Goal: Find specific fact: Find specific fact

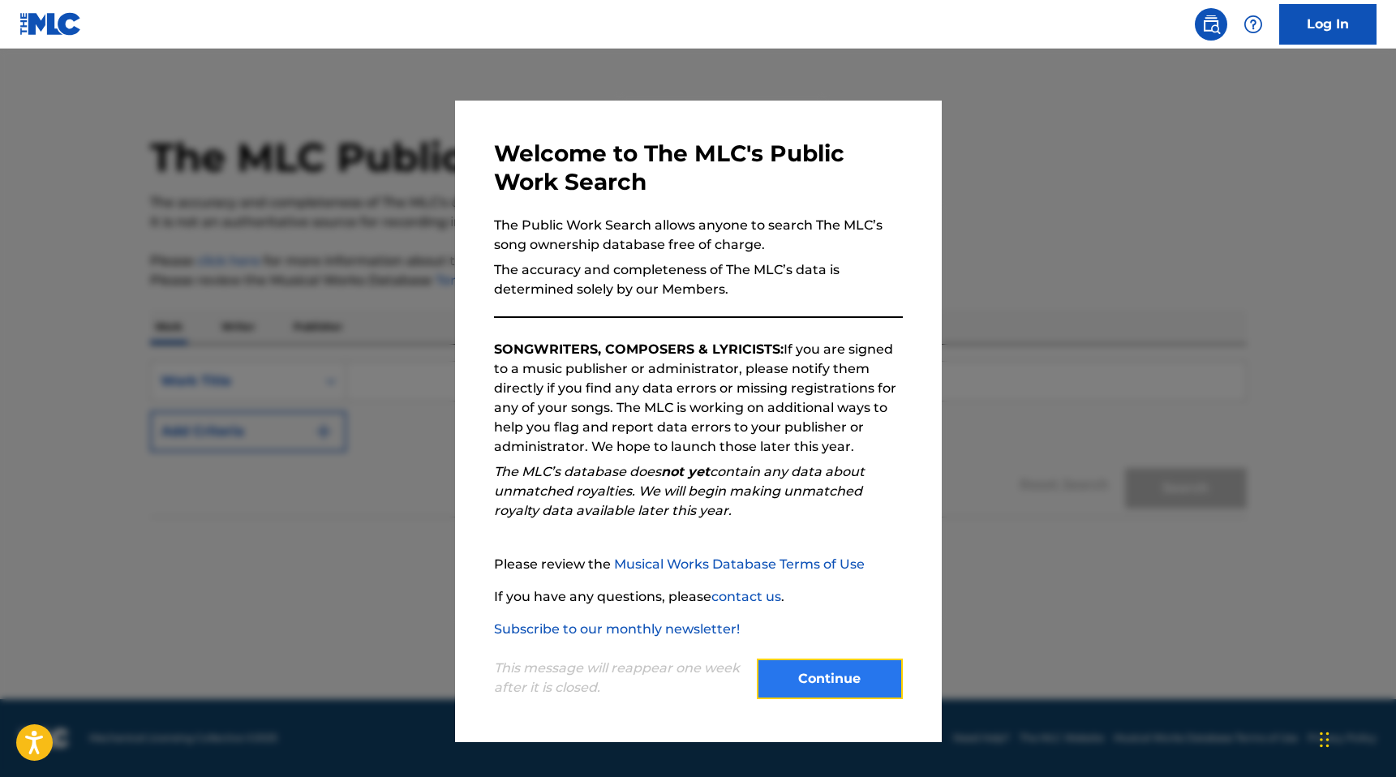
click at [802, 697] on button "Continue" at bounding box center [830, 679] width 146 height 41
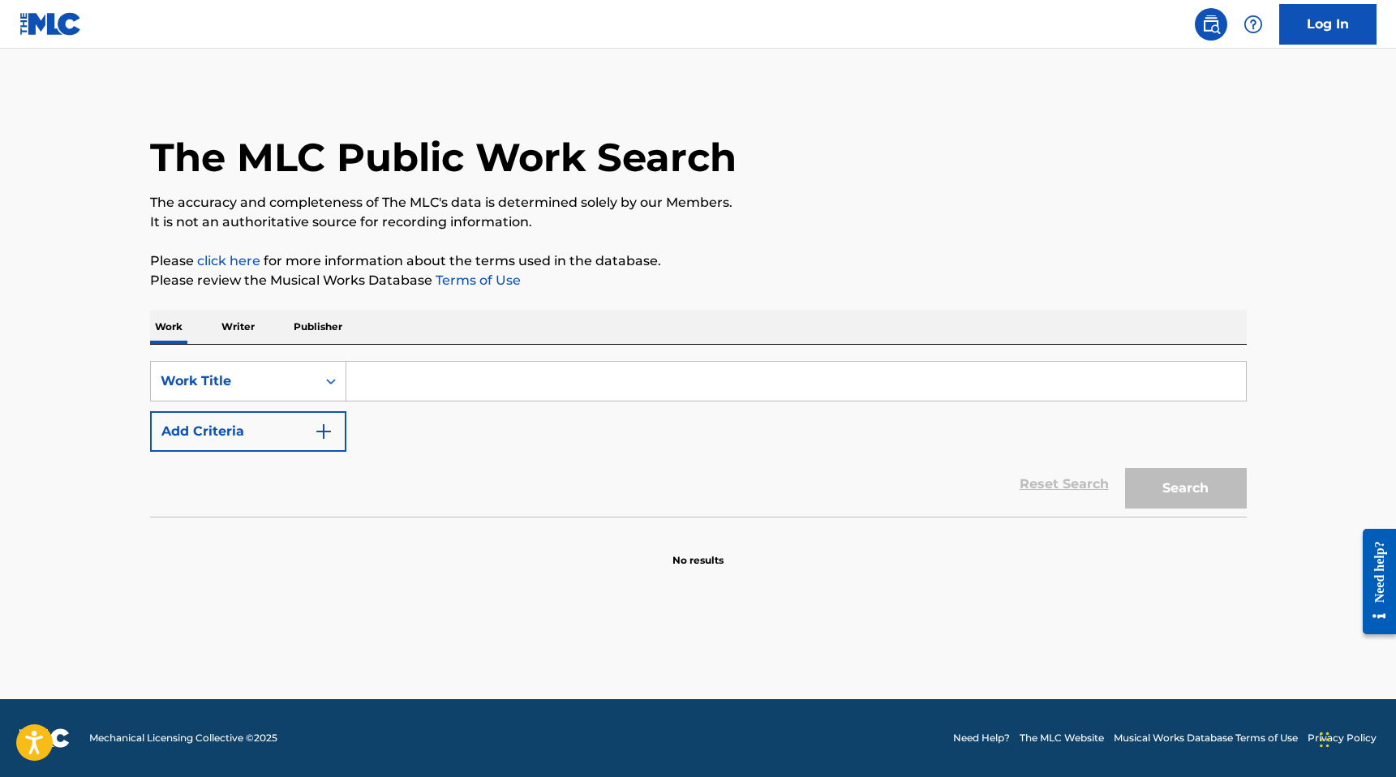
click at [240, 329] on p "Writer" at bounding box center [238, 327] width 43 height 34
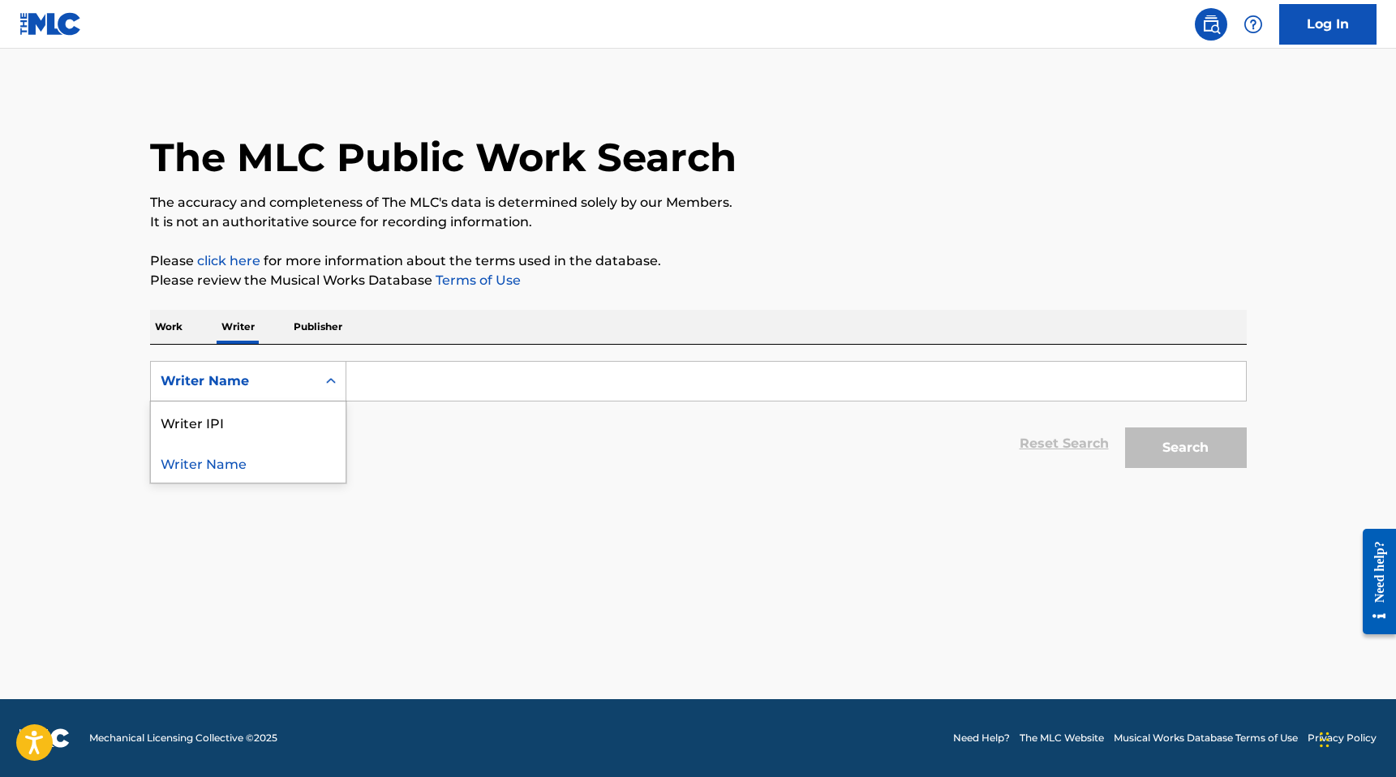
click at [246, 399] on div "Writer Name" at bounding box center [248, 381] width 196 height 41
click at [221, 427] on div "Writer IPI" at bounding box center [248, 422] width 195 height 41
click at [398, 377] on input "Search Form" at bounding box center [796, 381] width 900 height 39
paste input "1069788006"
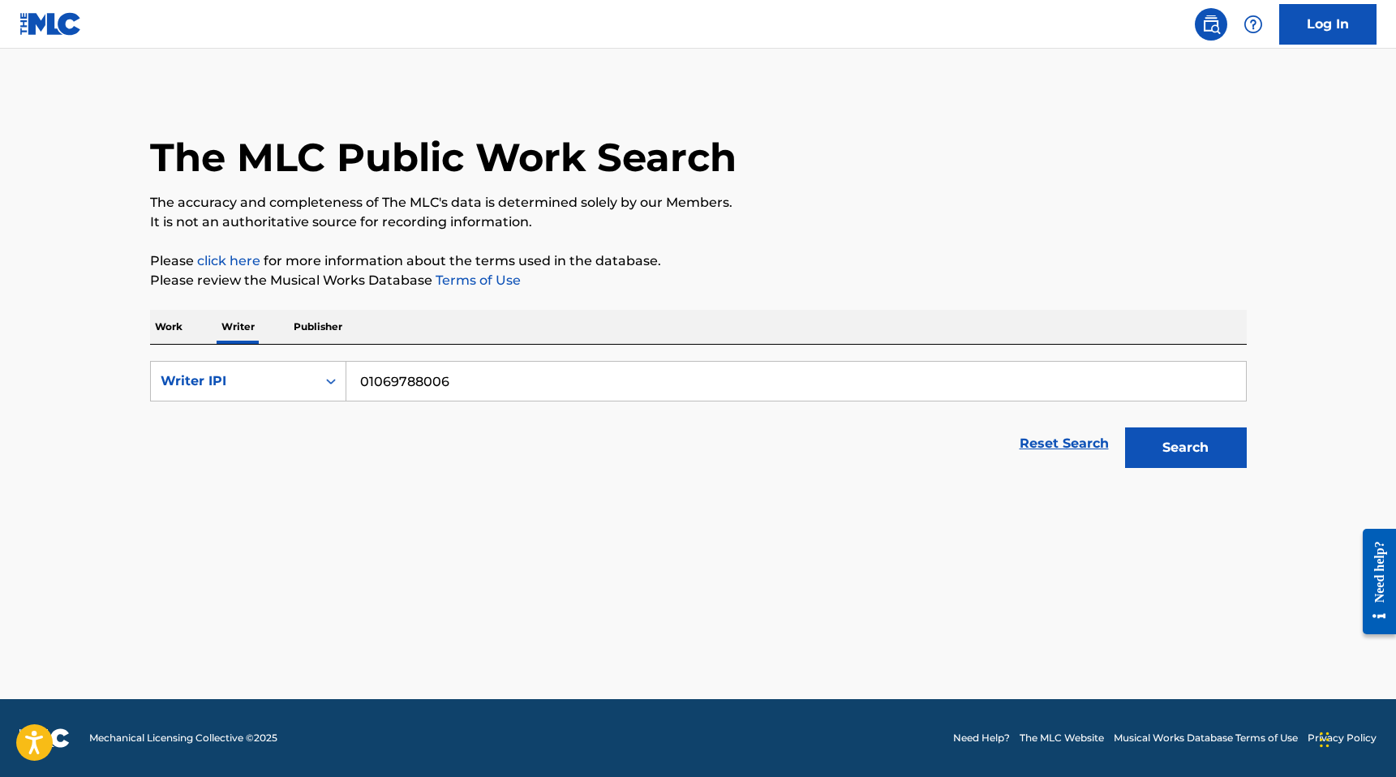
type input "01069788006"
click at [1125, 428] on button "Search" at bounding box center [1186, 448] width 122 height 41
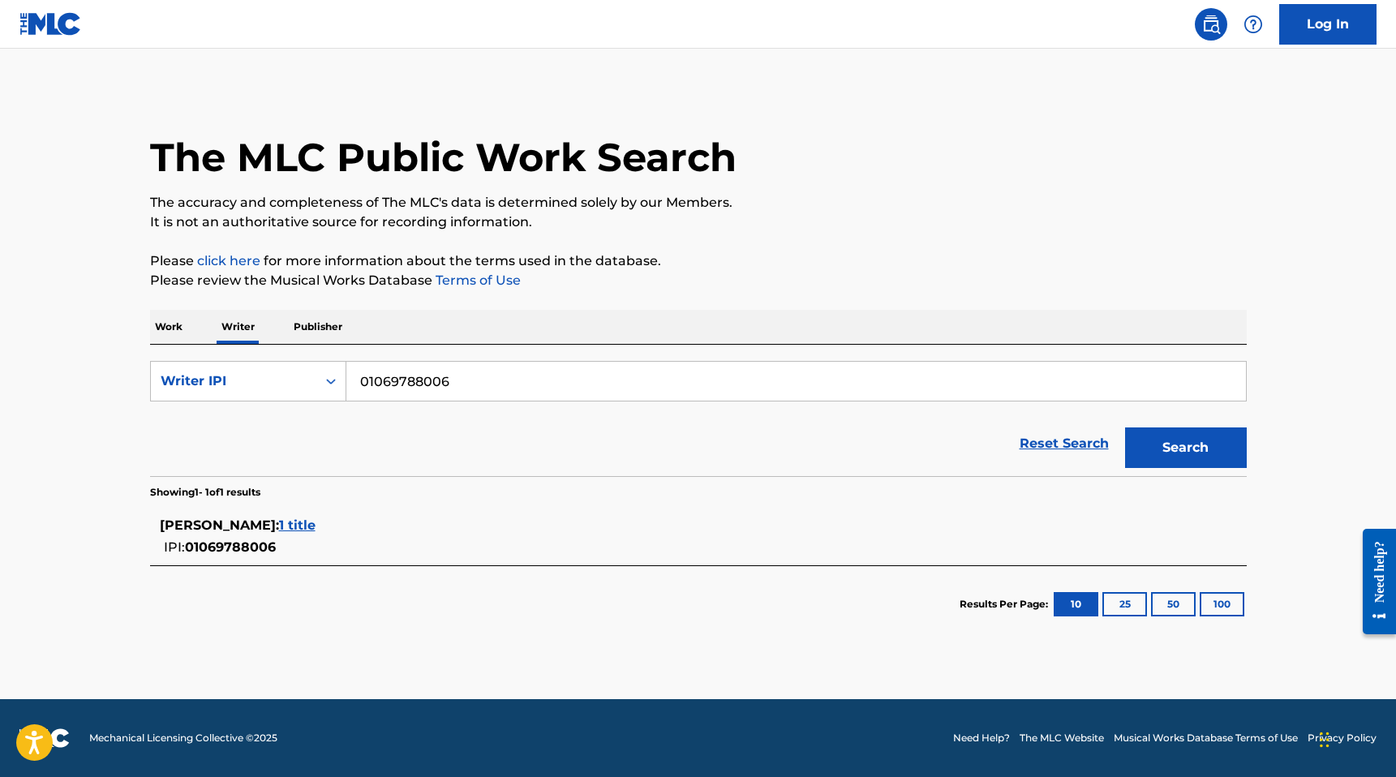
click at [279, 524] on span "1 title" at bounding box center [297, 525] width 37 height 15
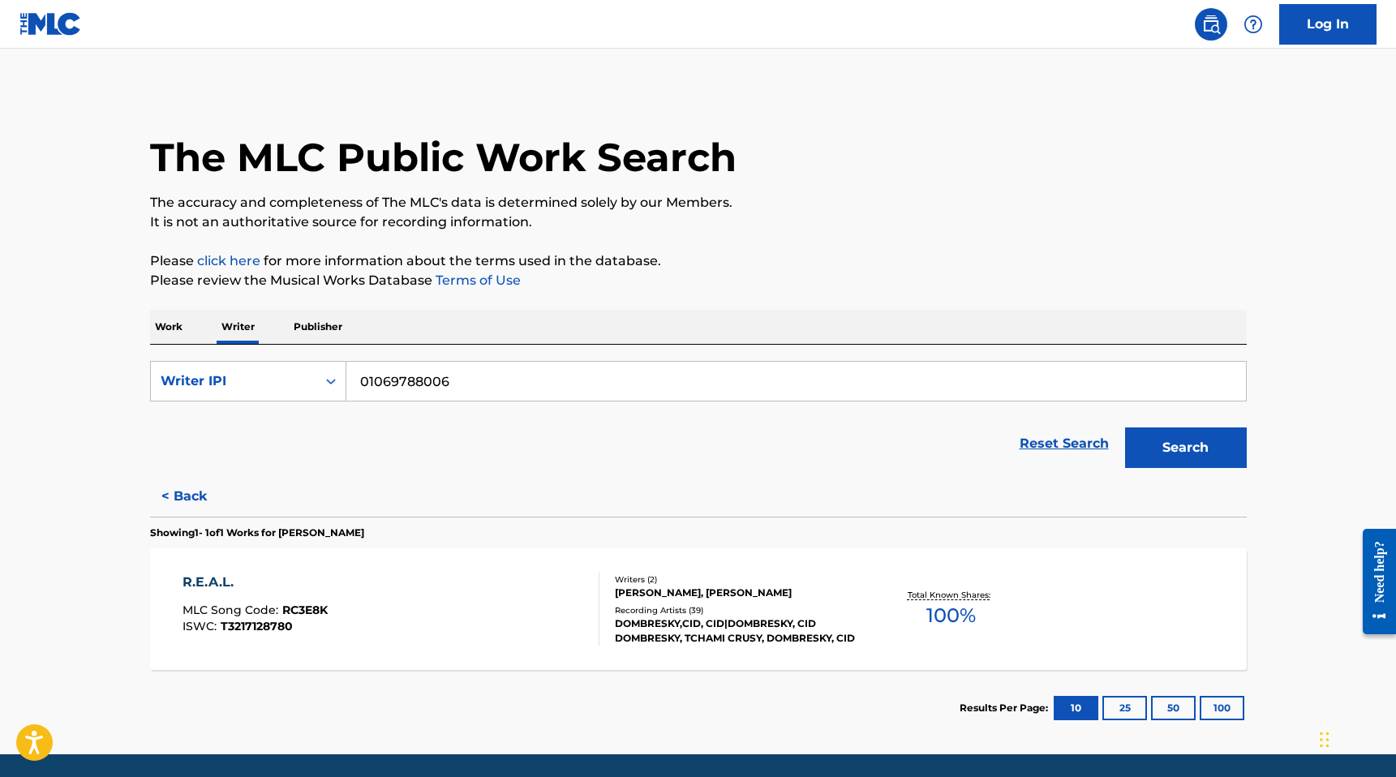
click at [225, 586] on div "R.E.A.L." at bounding box center [255, 582] width 145 height 19
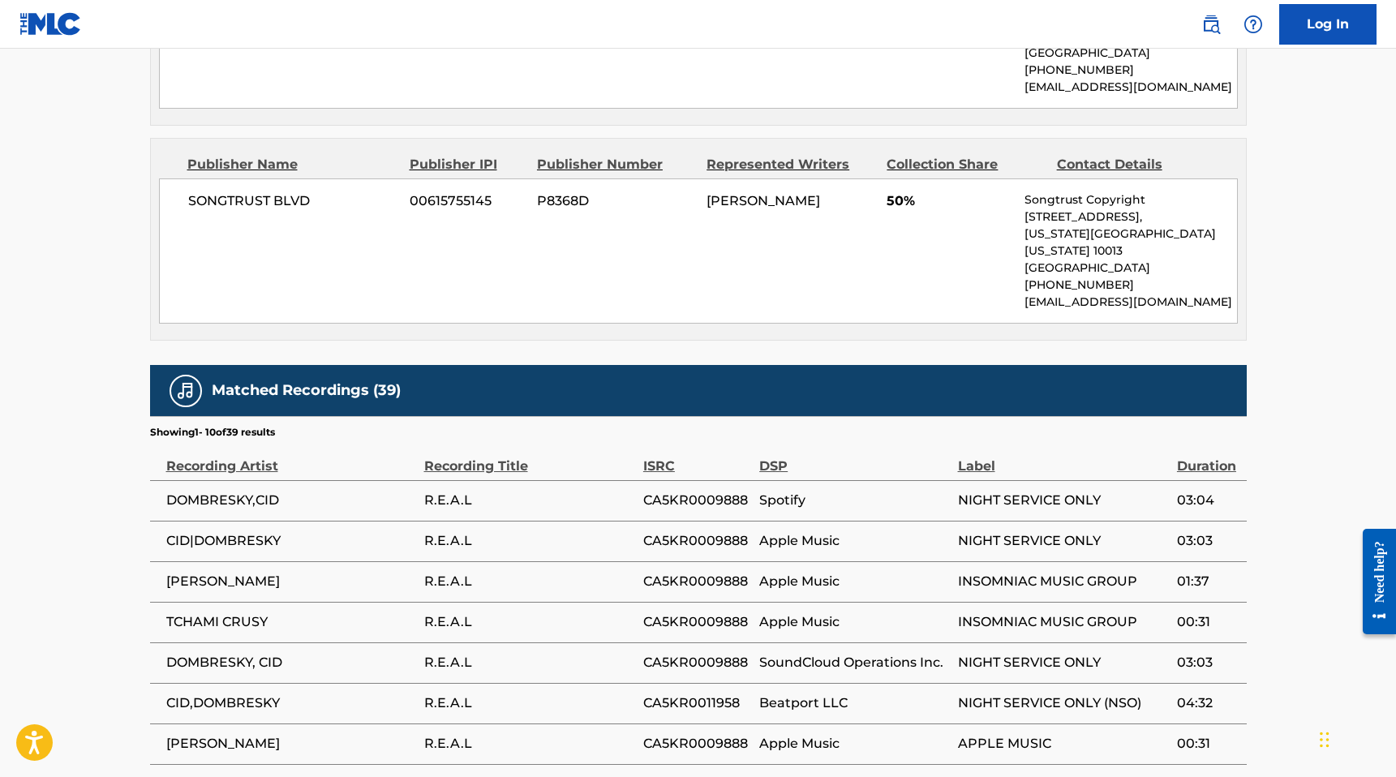
scroll to position [911, 0]
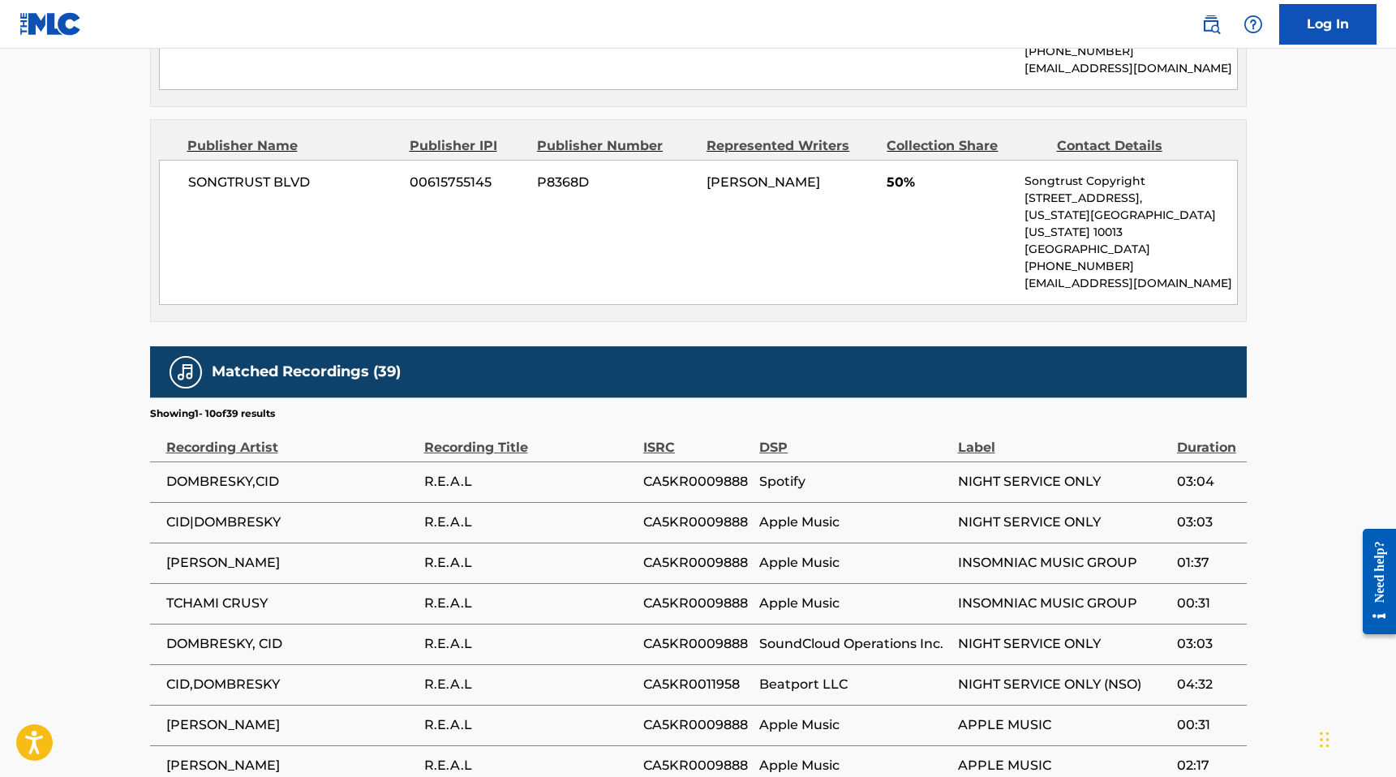
click at [675, 472] on span "CA5KR0009888" at bounding box center [697, 481] width 108 height 19
copy span "CA5KR0009888"
